Goal: Information Seeking & Learning: Learn about a topic

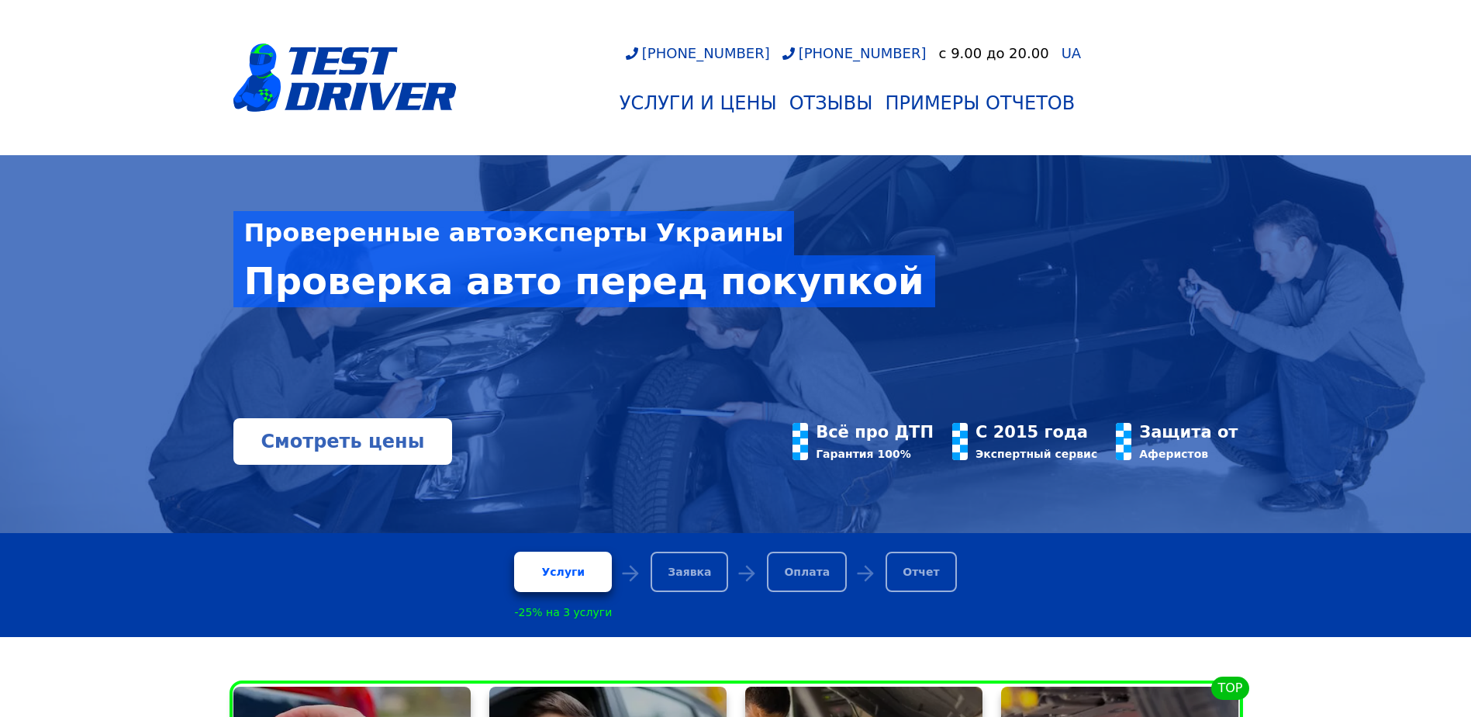
click at [371, 455] on link "Смотреть цены" at bounding box center [342, 441] width 219 height 47
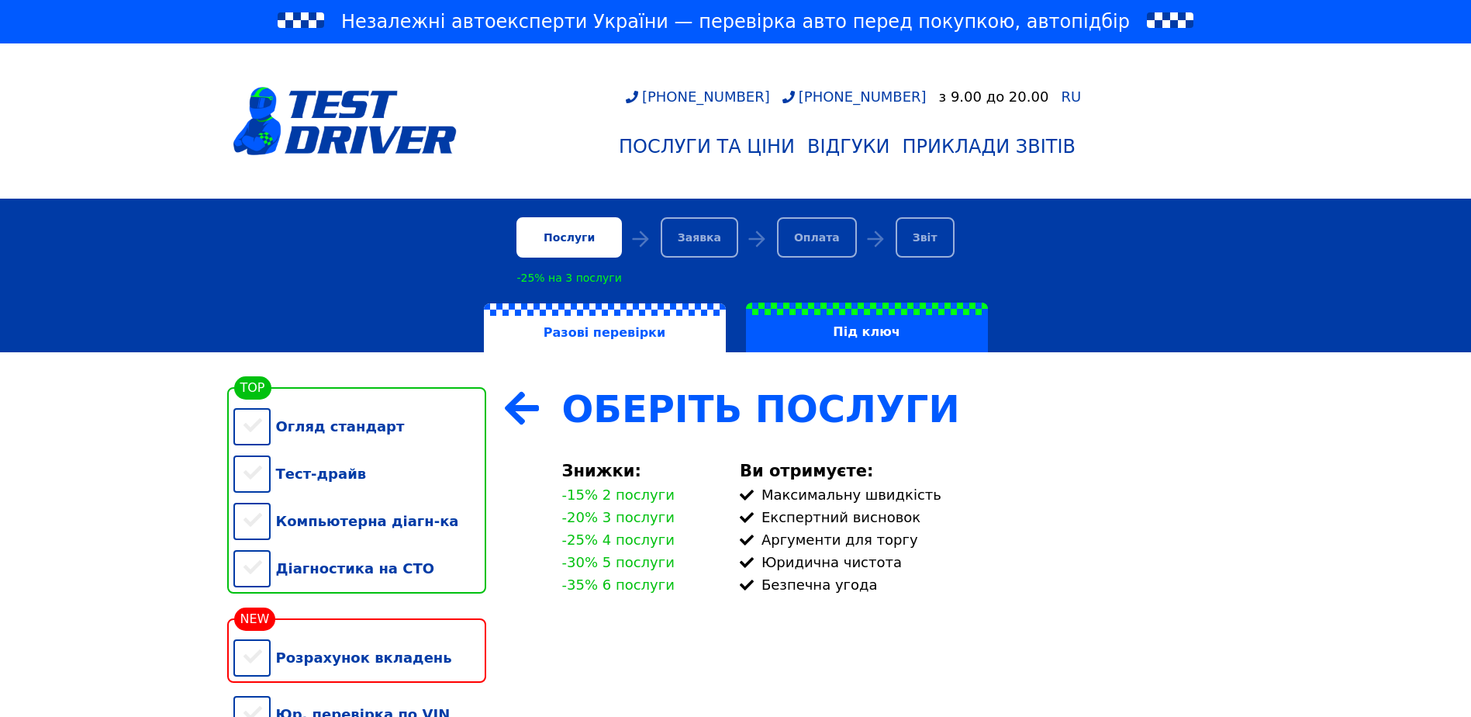
scroll to position [155, 0]
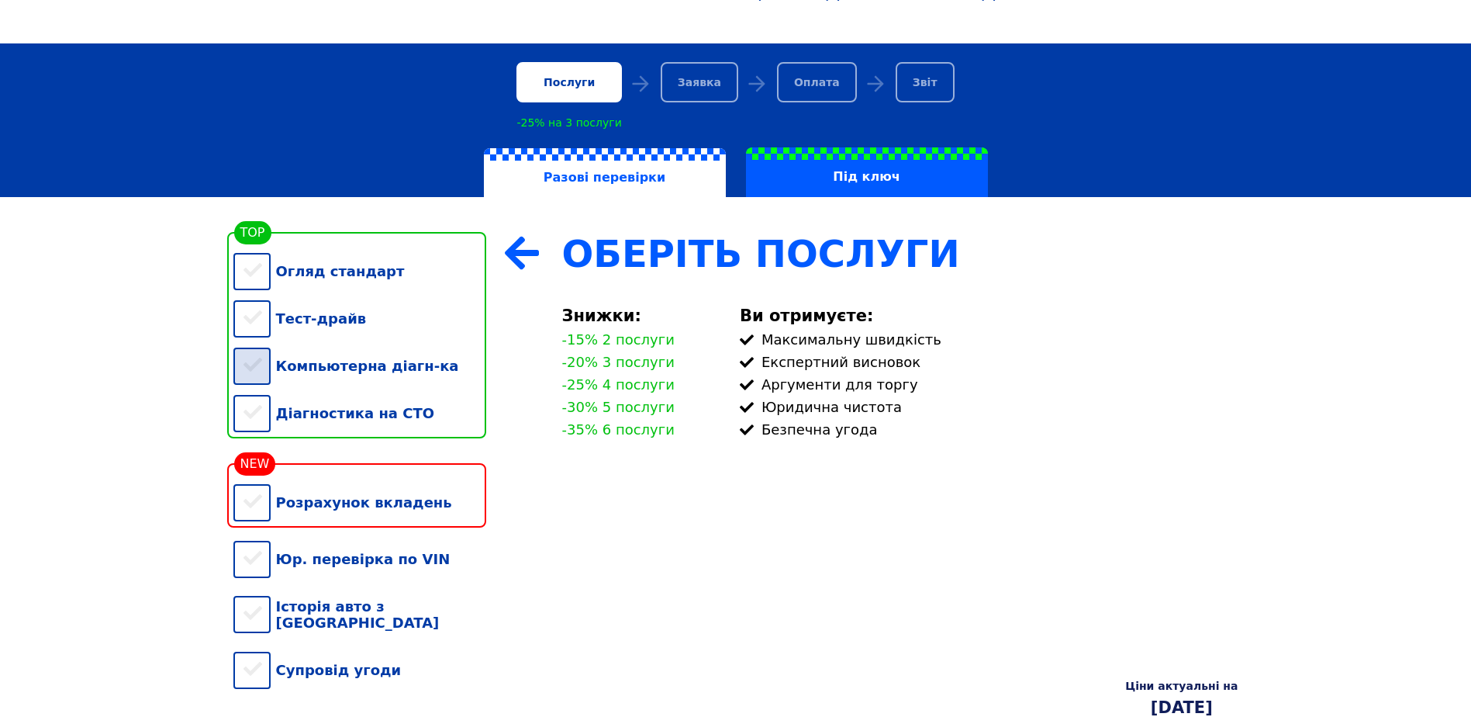
click at [268, 384] on div "Компьютерна діагн-ка" at bounding box center [359, 365] width 253 height 47
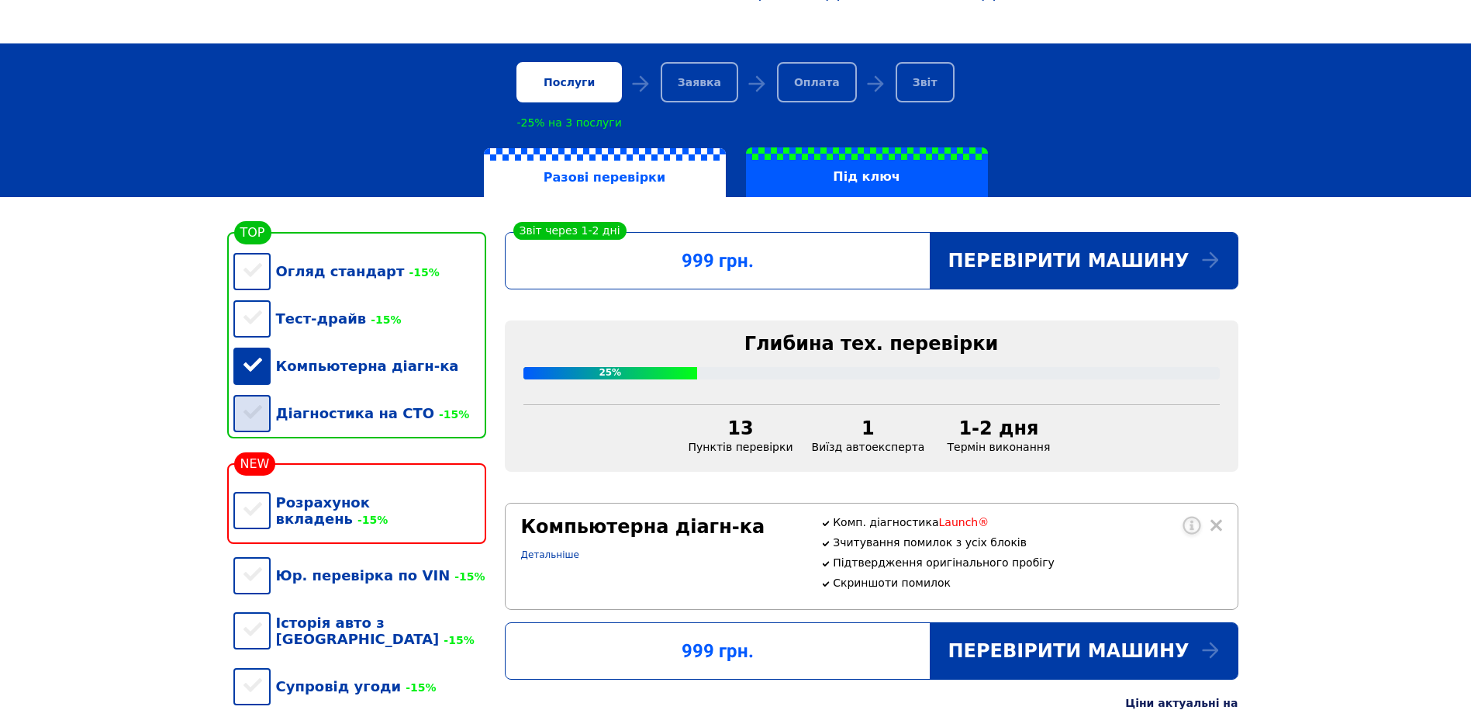
click at [246, 425] on div "Діагностика на СТО -15%" at bounding box center [359, 412] width 253 height 47
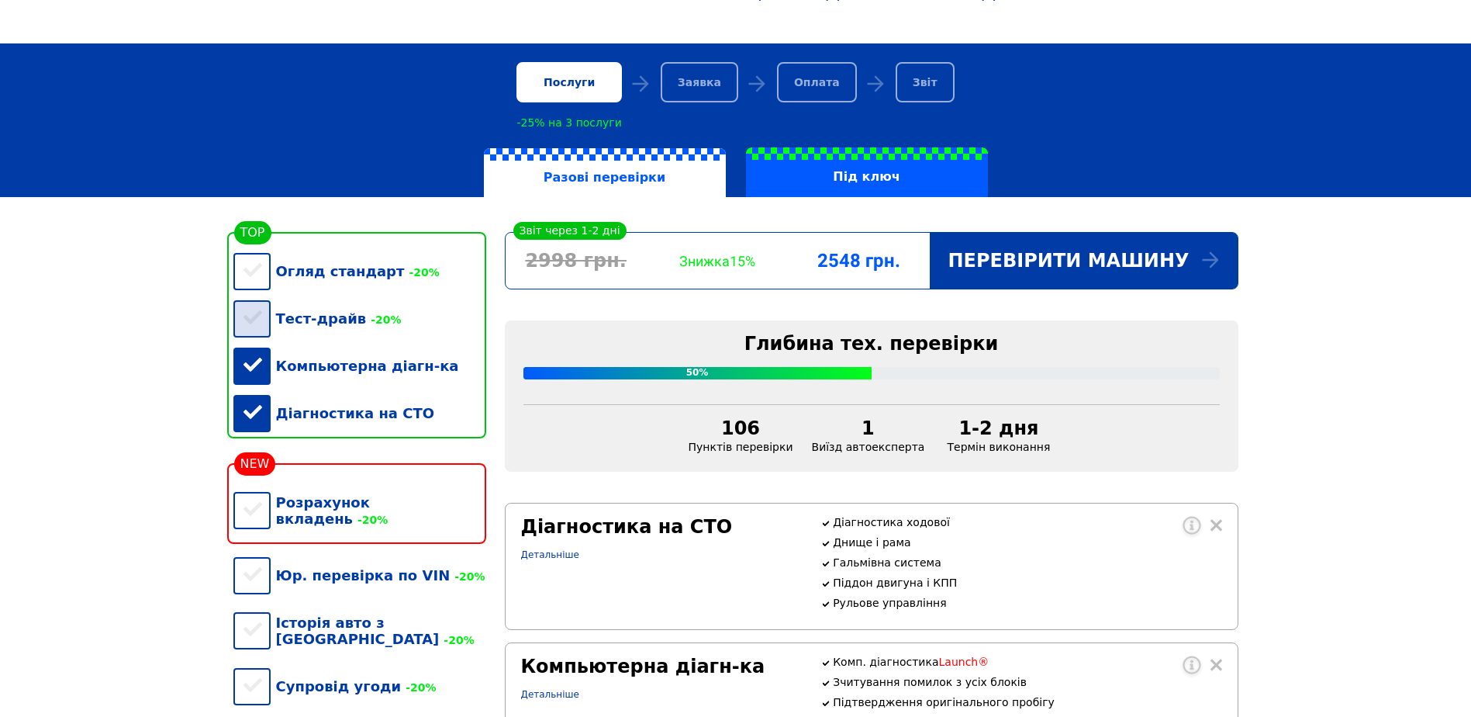
click at [251, 324] on div "Тест-драйв -20%" at bounding box center [359, 318] width 253 height 47
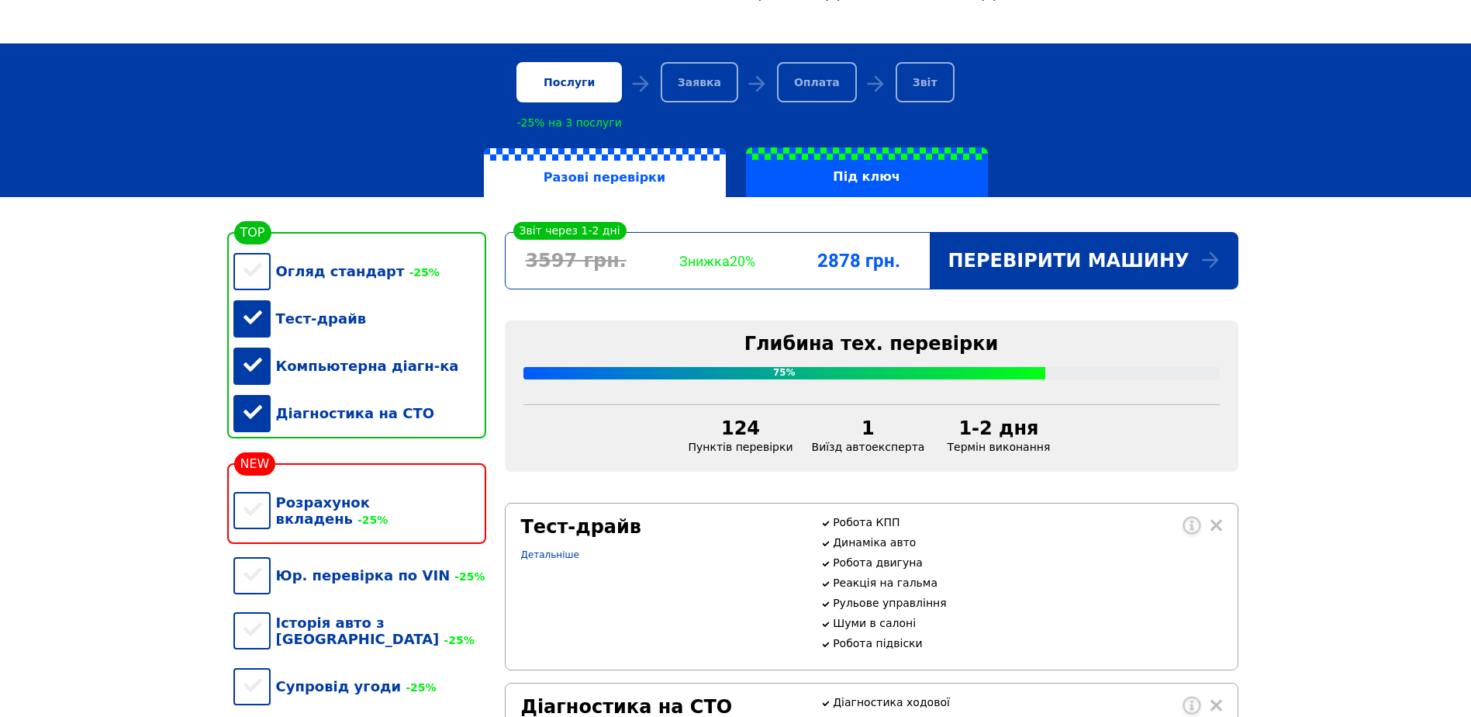
click at [1165, 95] on div "Послуги -25% на 3 послуги Заявка Оплата Звіт" at bounding box center [736, 95] width 1024 height 67
